Goal: Task Accomplishment & Management: Manage account settings

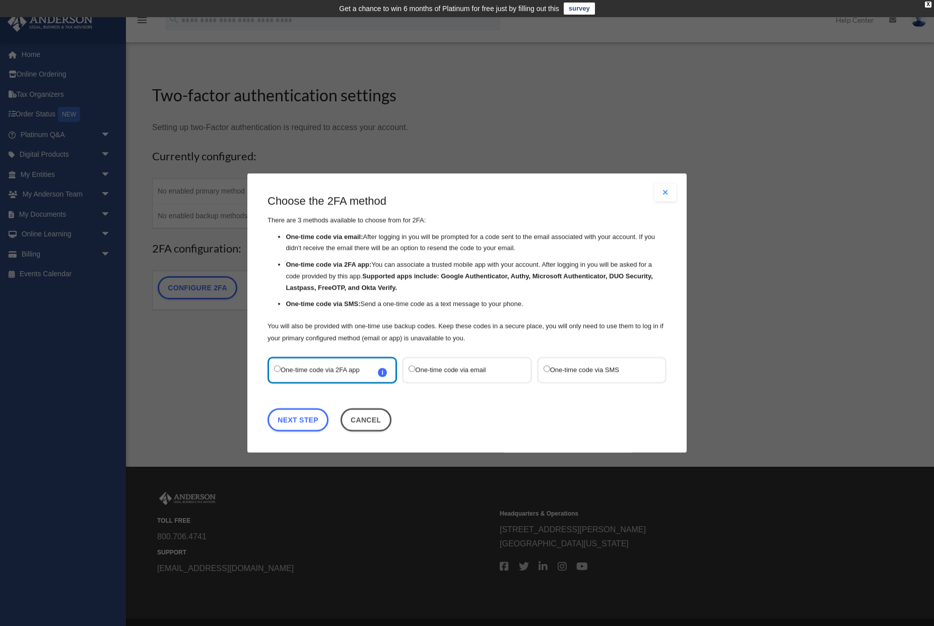
click at [675, 190] on button "Close modal" at bounding box center [665, 192] width 22 height 18
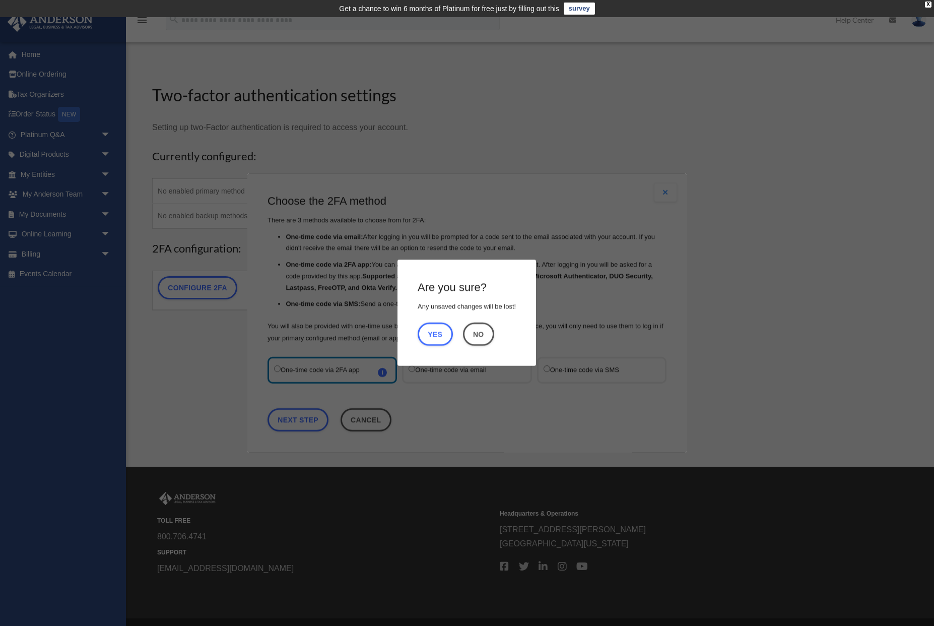
click at [464, 294] on h4 "Are you sure?" at bounding box center [452, 288] width 69 height 16
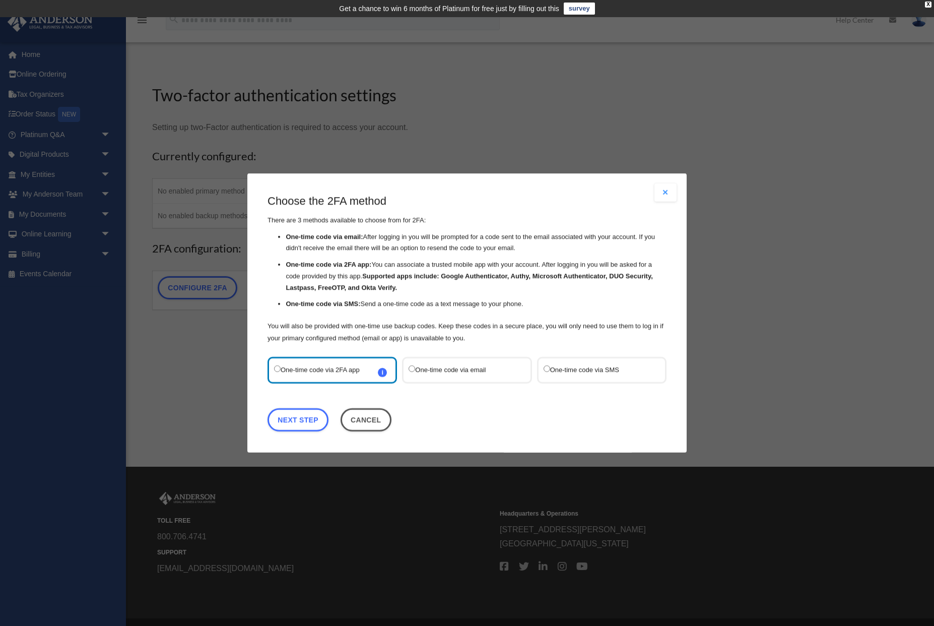
click at [569, 373] on label "One-time code via SMS" at bounding box center [596, 370] width 106 height 14
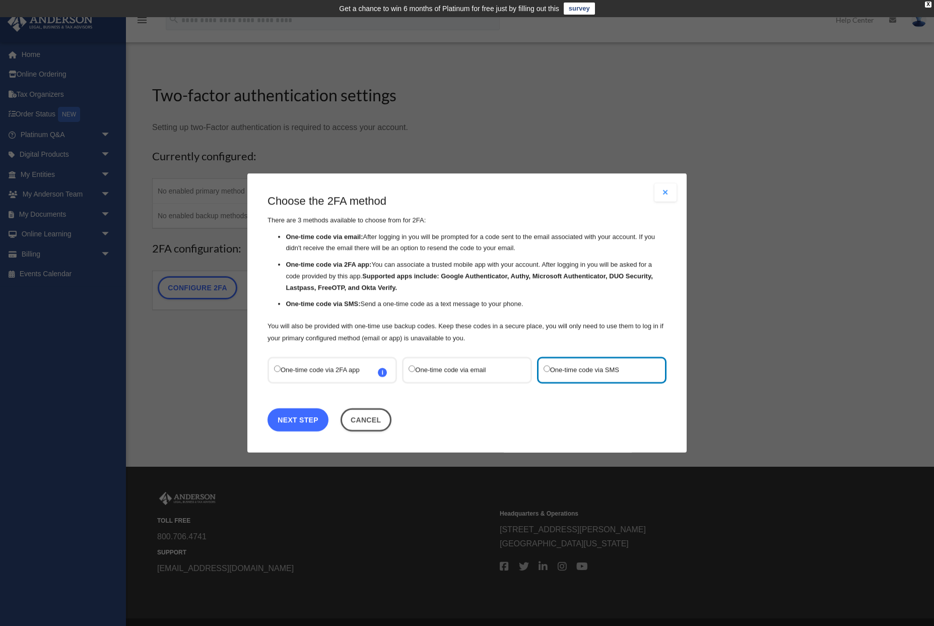
click at [305, 421] on link "Next Step" at bounding box center [297, 419] width 61 height 23
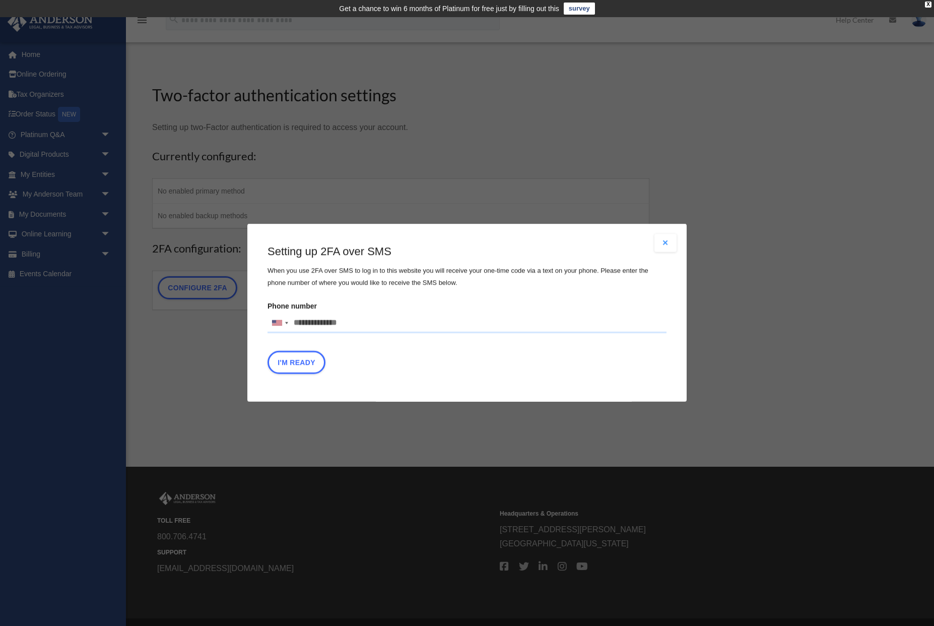
click at [332, 327] on input "Phone number United States +1 United Kingdom +44 Afghanistan (‫افغانستان‬‎) +93…" at bounding box center [466, 323] width 399 height 20
type input "**********"
click at [300, 365] on button "I'm Ready" at bounding box center [296, 362] width 58 height 23
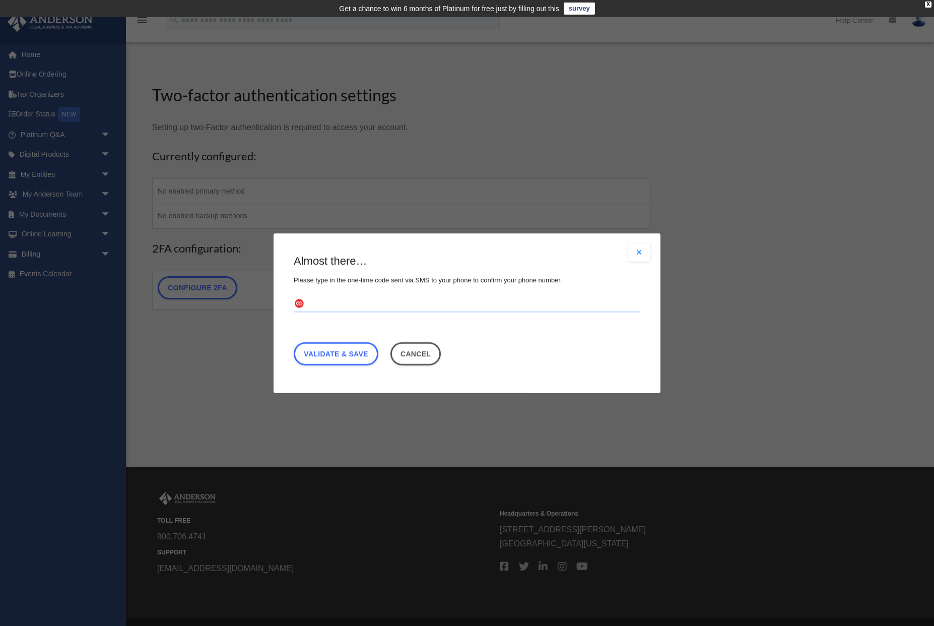
click at [353, 303] on input "text" at bounding box center [467, 304] width 347 height 16
click at [459, 302] on input "text" at bounding box center [467, 304] width 347 height 16
paste input "******"
type input "******"
click at [325, 355] on link "Validate & Save" at bounding box center [336, 352] width 85 height 23
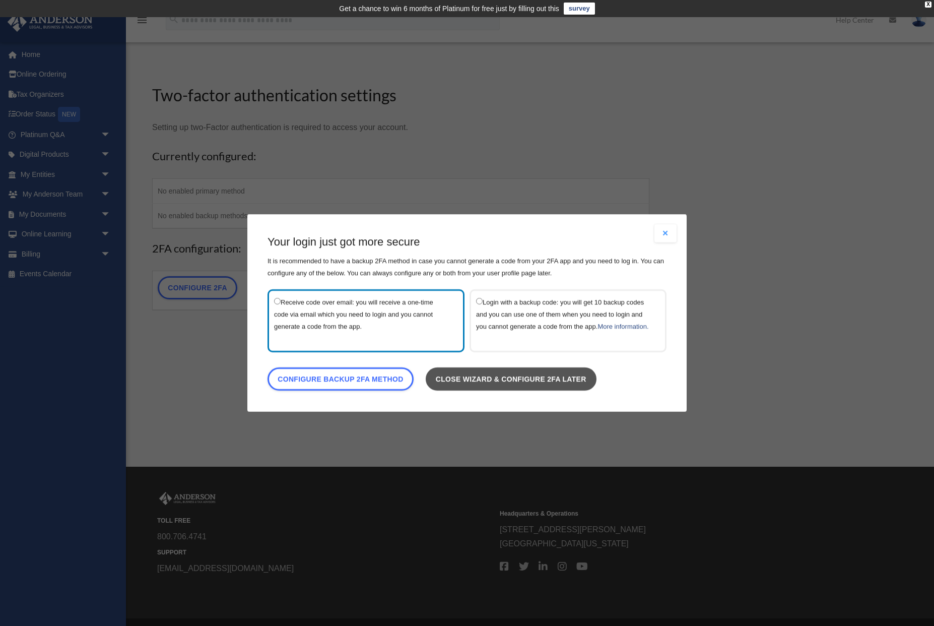
click at [454, 390] on link "Close wizard & configure 2FA later" at bounding box center [511, 378] width 171 height 23
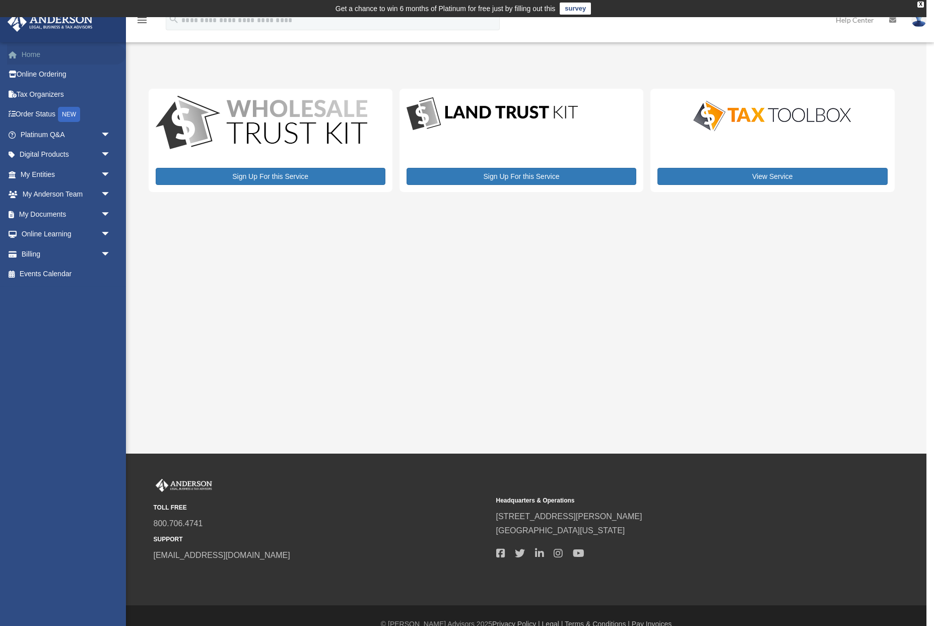
click at [28, 54] on link "Home" at bounding box center [66, 54] width 119 height 20
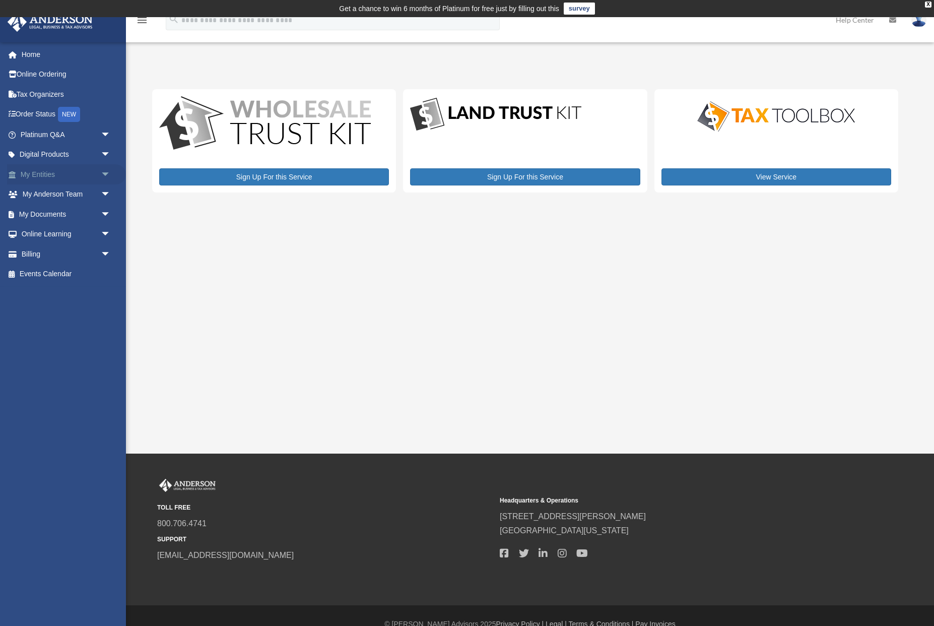
click at [52, 175] on link "My Entities arrow_drop_down" at bounding box center [66, 174] width 119 height 20
click at [105, 193] on span "arrow_drop_down" at bounding box center [111, 194] width 20 height 21
click at [86, 218] on link "My Anderson Team" at bounding box center [70, 214] width 112 height 20
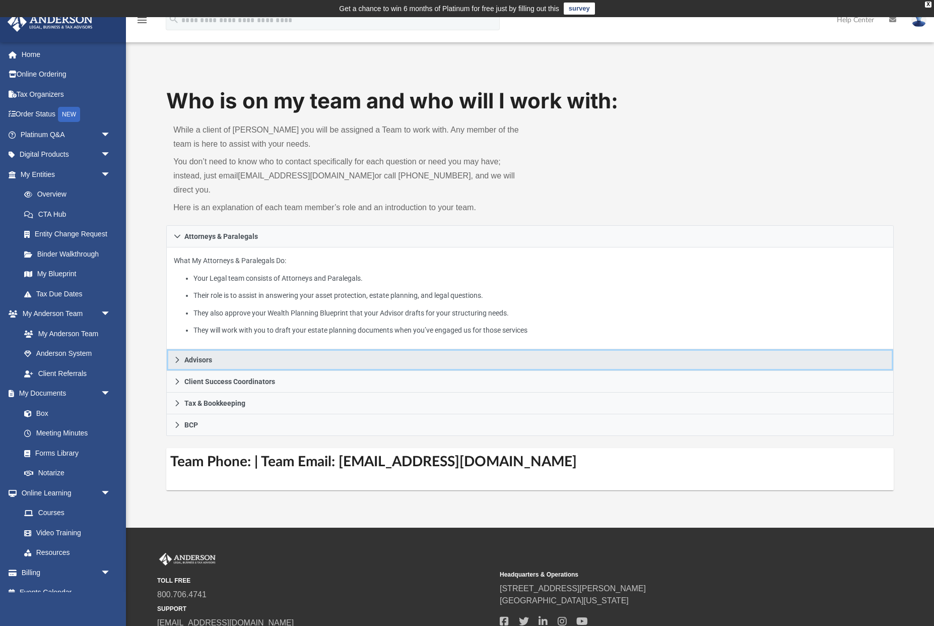
click at [177, 357] on icon at bounding box center [178, 360] width 4 height 6
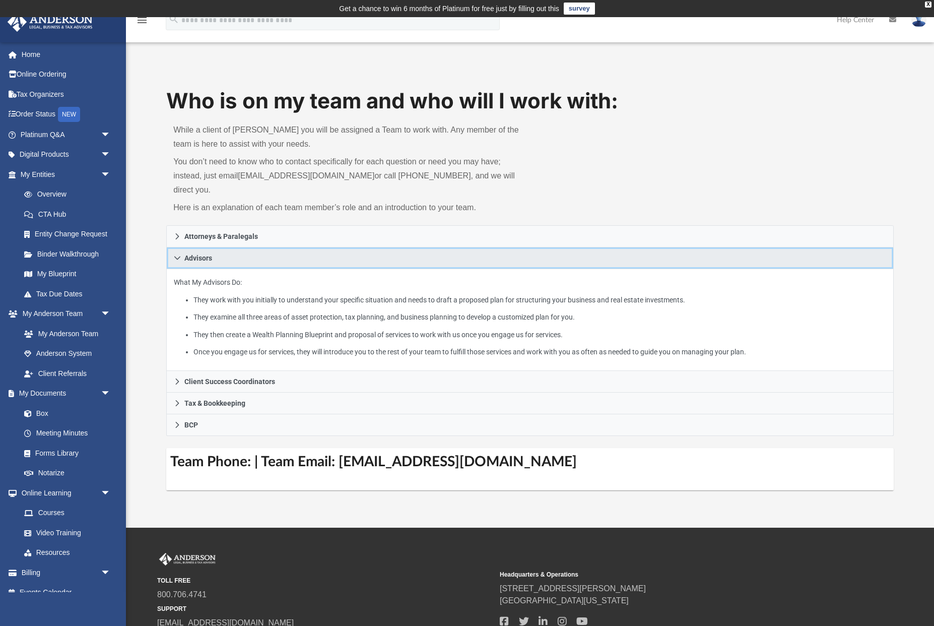
click at [180, 254] on icon at bounding box center [177, 257] width 7 height 7
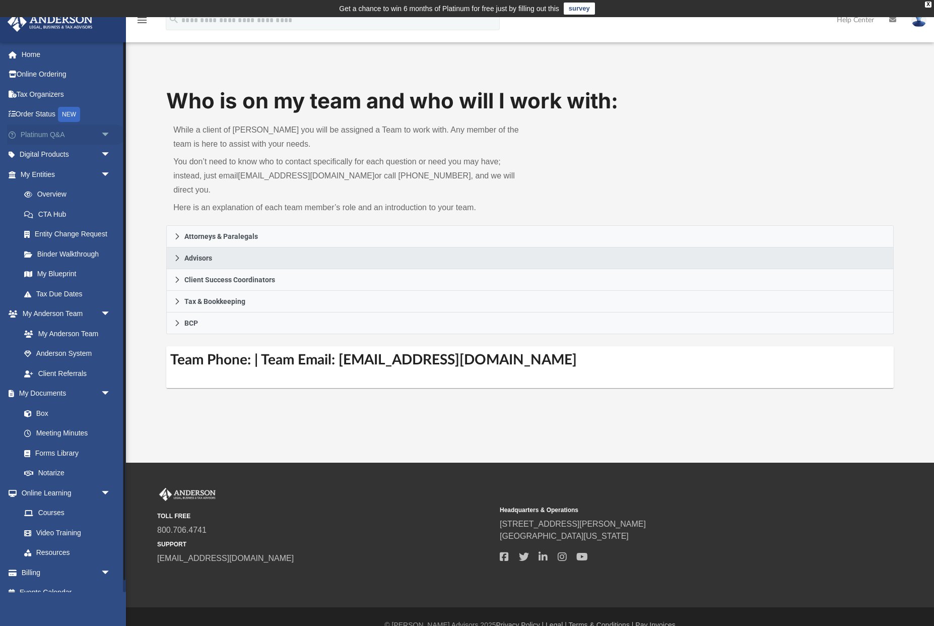
click at [109, 136] on span "arrow_drop_down" at bounding box center [111, 134] width 20 height 21
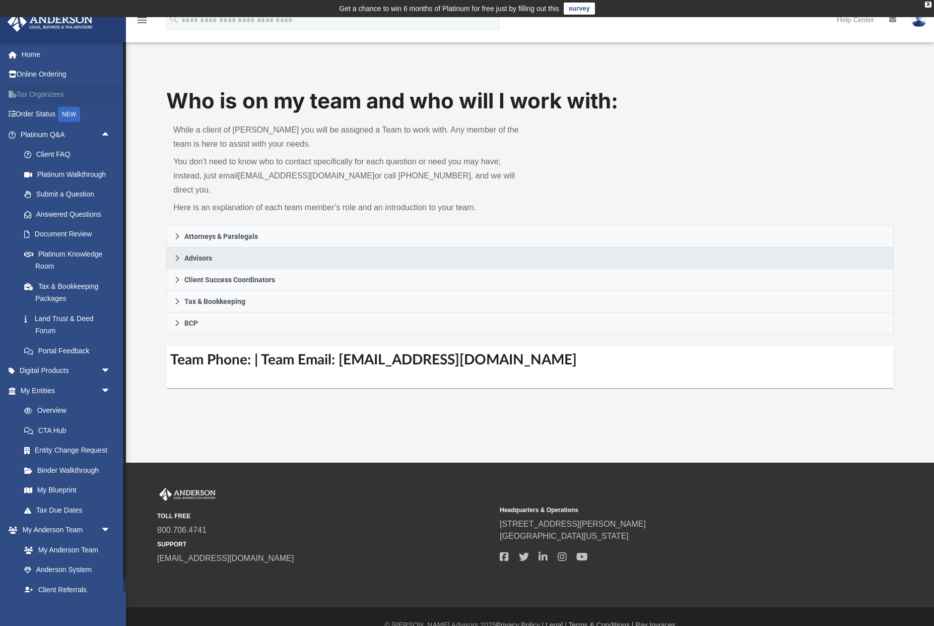
click at [44, 92] on link "Tax Organizers" at bounding box center [66, 94] width 119 height 20
